Goal: Find specific page/section: Find specific page/section

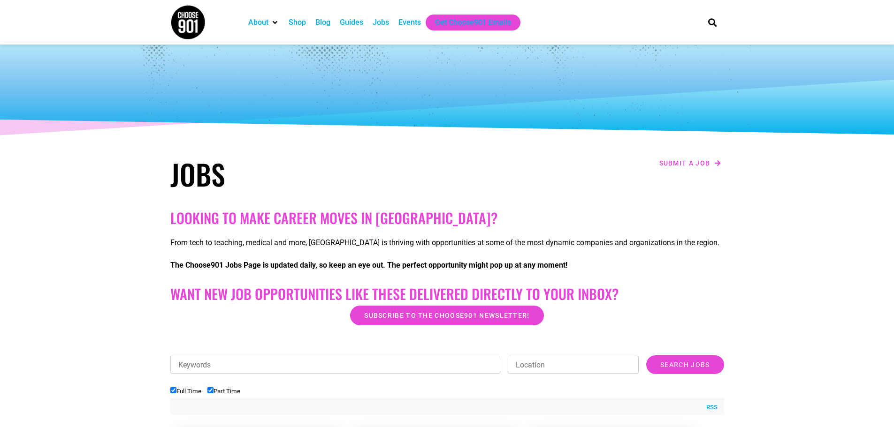
click at [211, 389] on input "Part Time" at bounding box center [210, 391] width 6 height 6
checkbox input "false"
click at [173, 392] on input "Full Time" at bounding box center [173, 391] width 6 height 6
checkbox input "false"
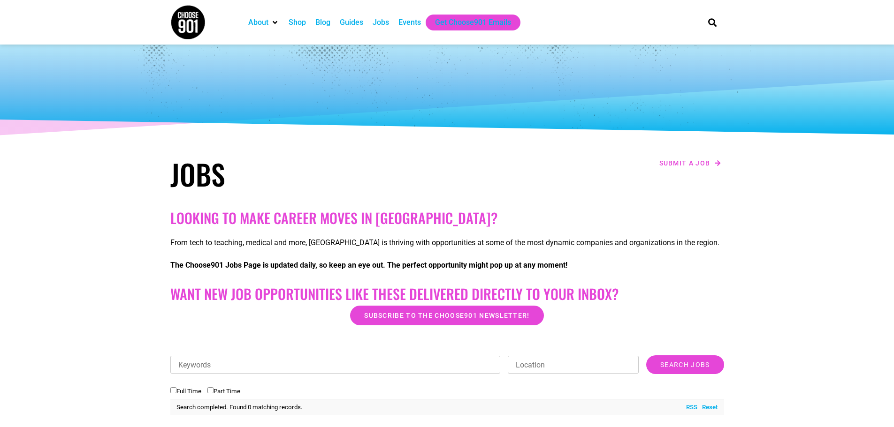
click at [213, 388] on input "Part Time" at bounding box center [210, 391] width 6 height 6
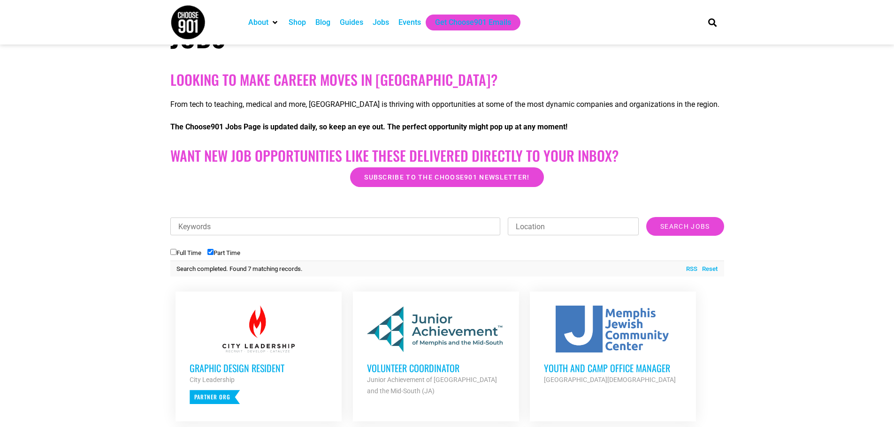
scroll to position [141, 0]
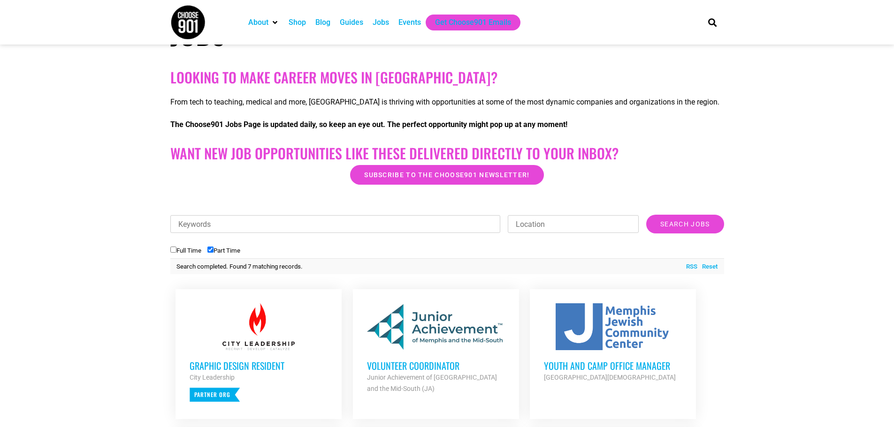
click at [212, 248] on input "Part Time" at bounding box center [210, 250] width 6 height 6
checkbox input "false"
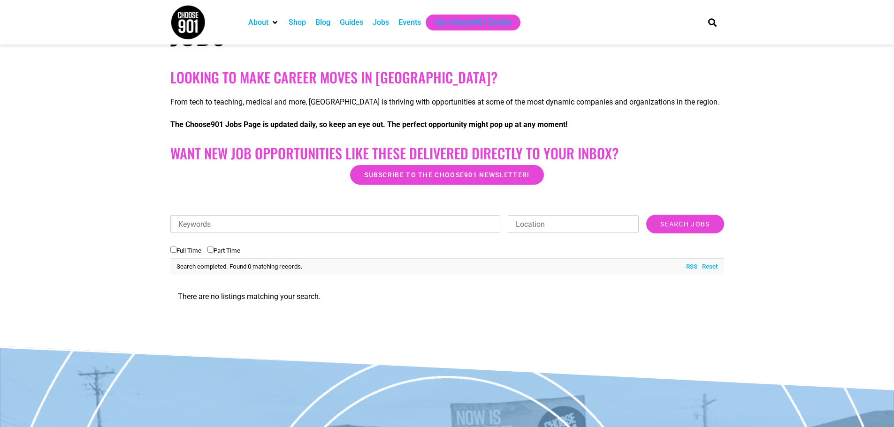
click at [171, 249] on input "Full Time" at bounding box center [173, 250] width 6 height 6
checkbox input "true"
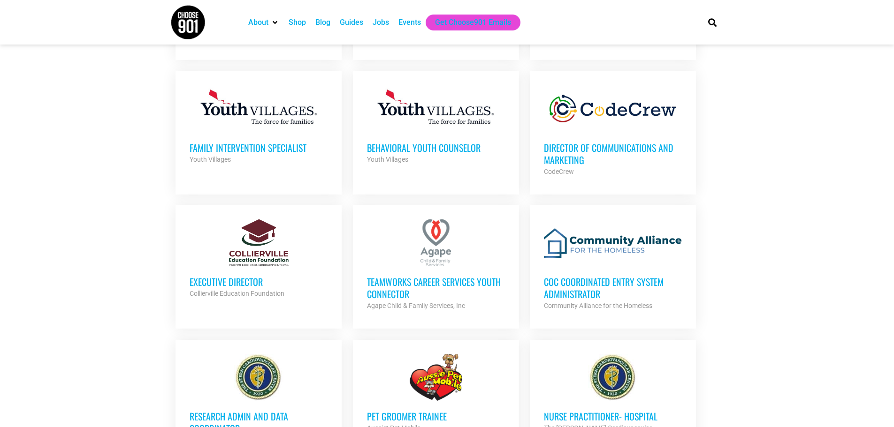
scroll to position [516, 0]
